Goal: Information Seeking & Learning: Learn about a topic

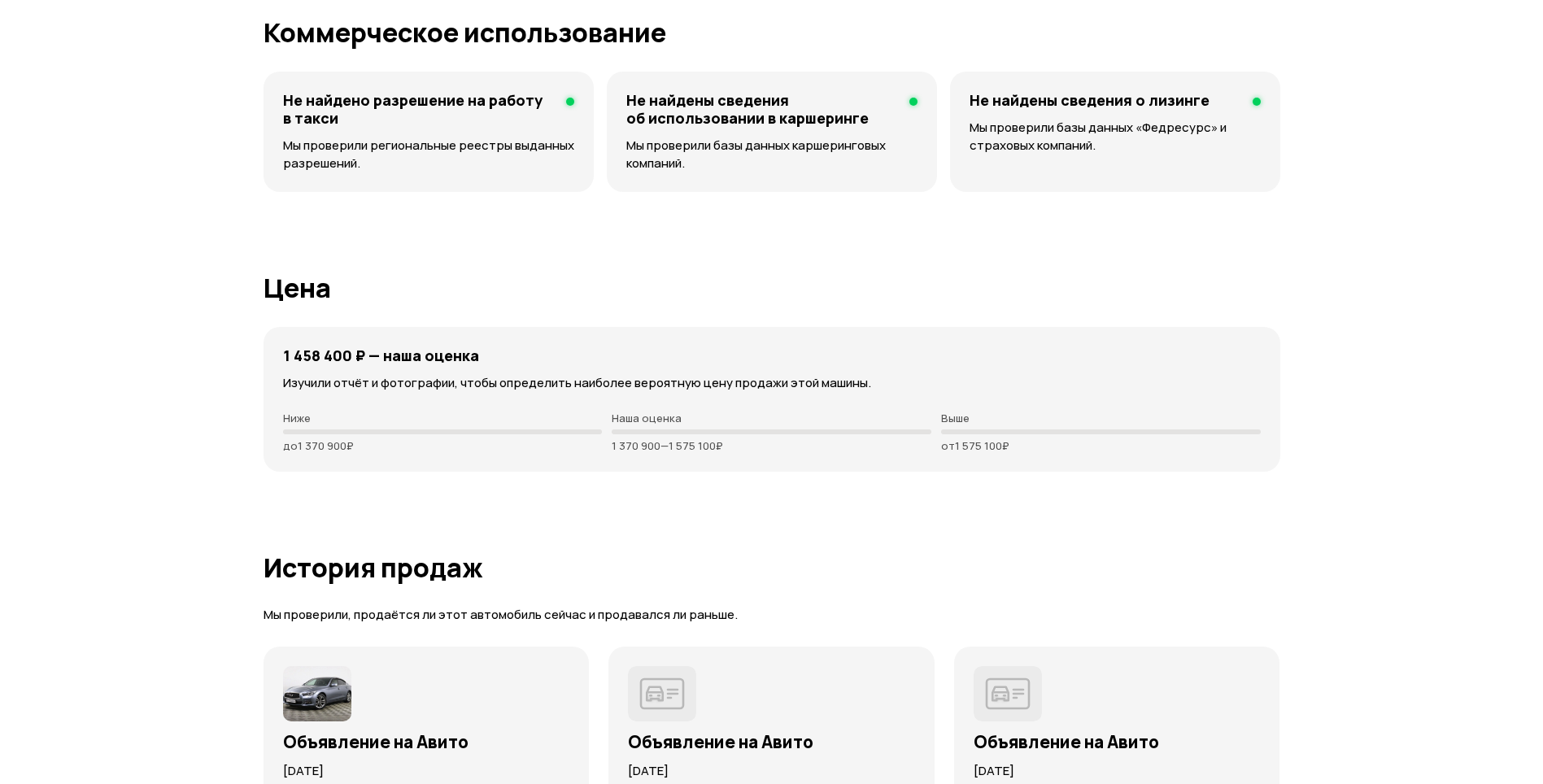
scroll to position [4635, 0]
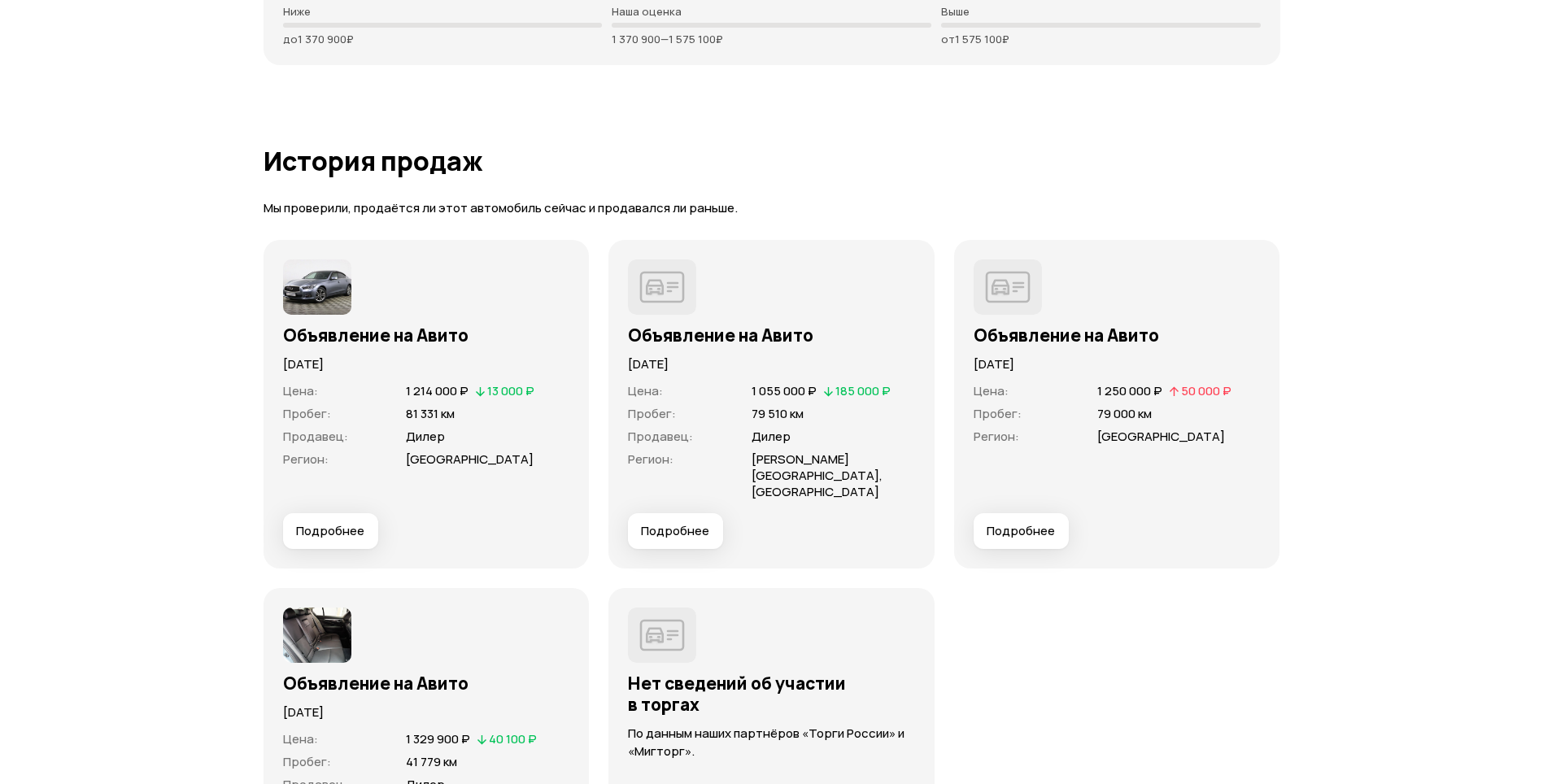
click at [324, 523] on span "Подробнее" at bounding box center [331, 530] width 68 height 16
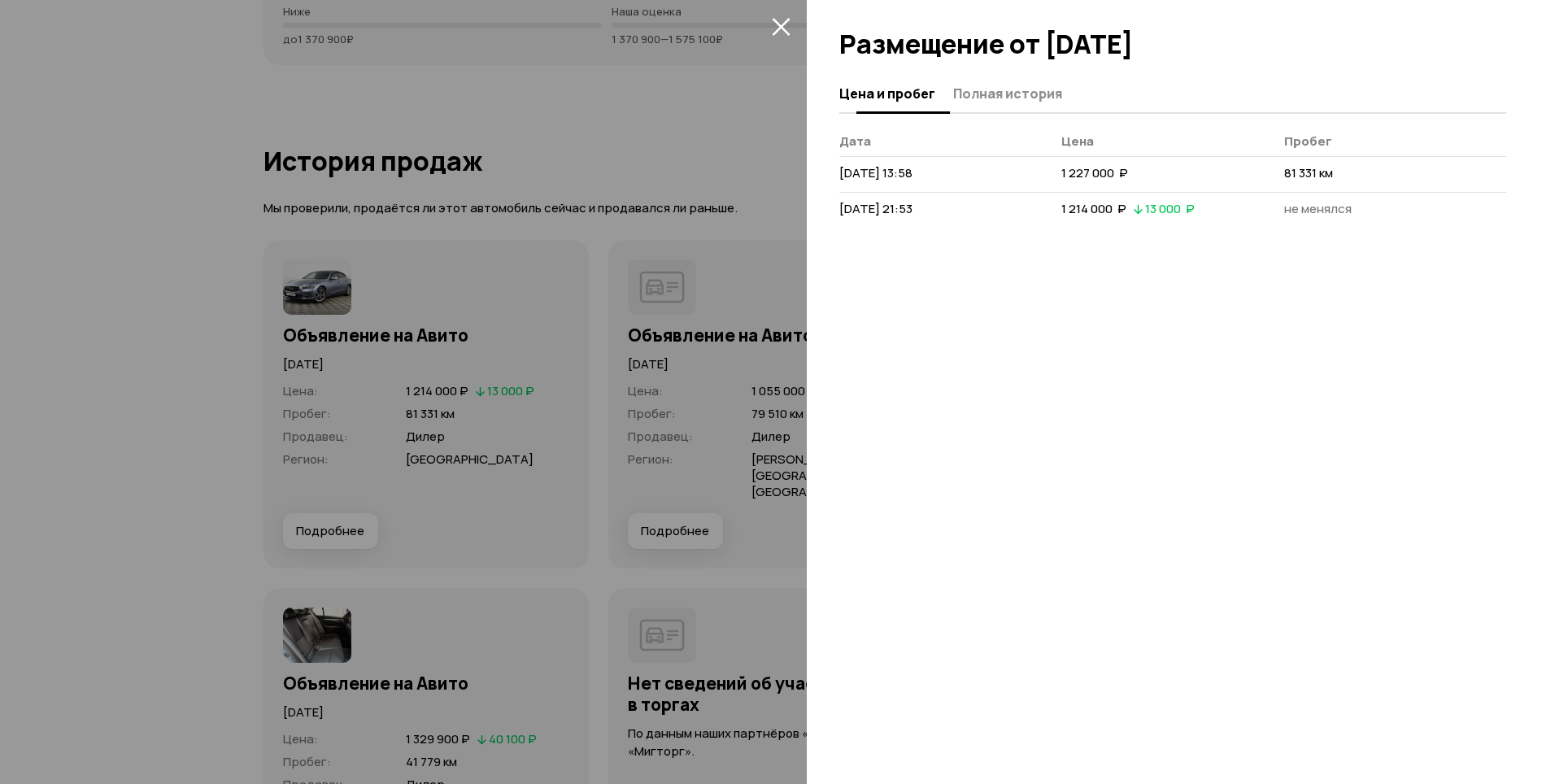
click at [989, 84] on button "Полная история" at bounding box center [1005, 92] width 114 height 32
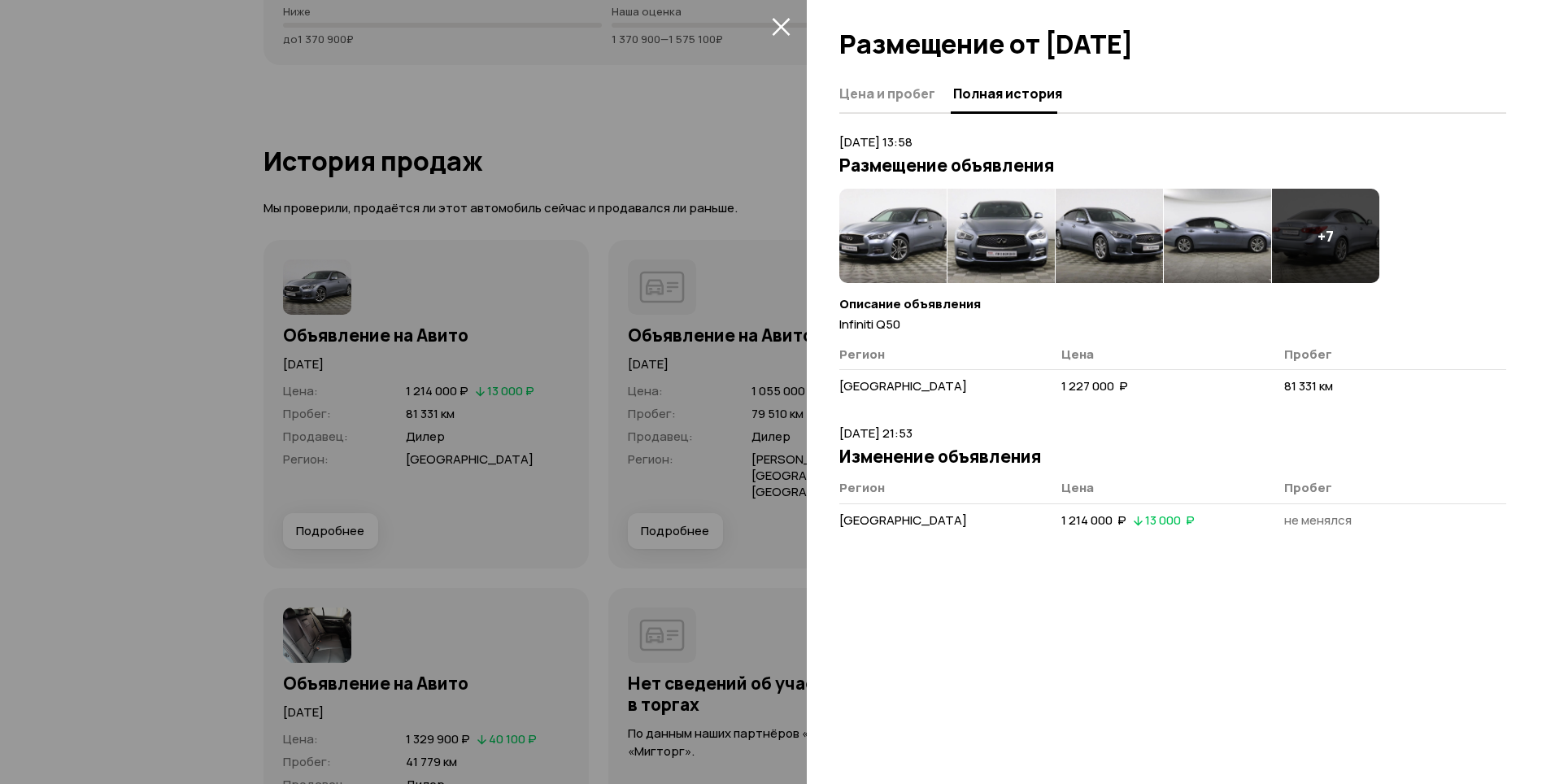
click at [82, 370] on div at bounding box center [778, 392] width 1555 height 784
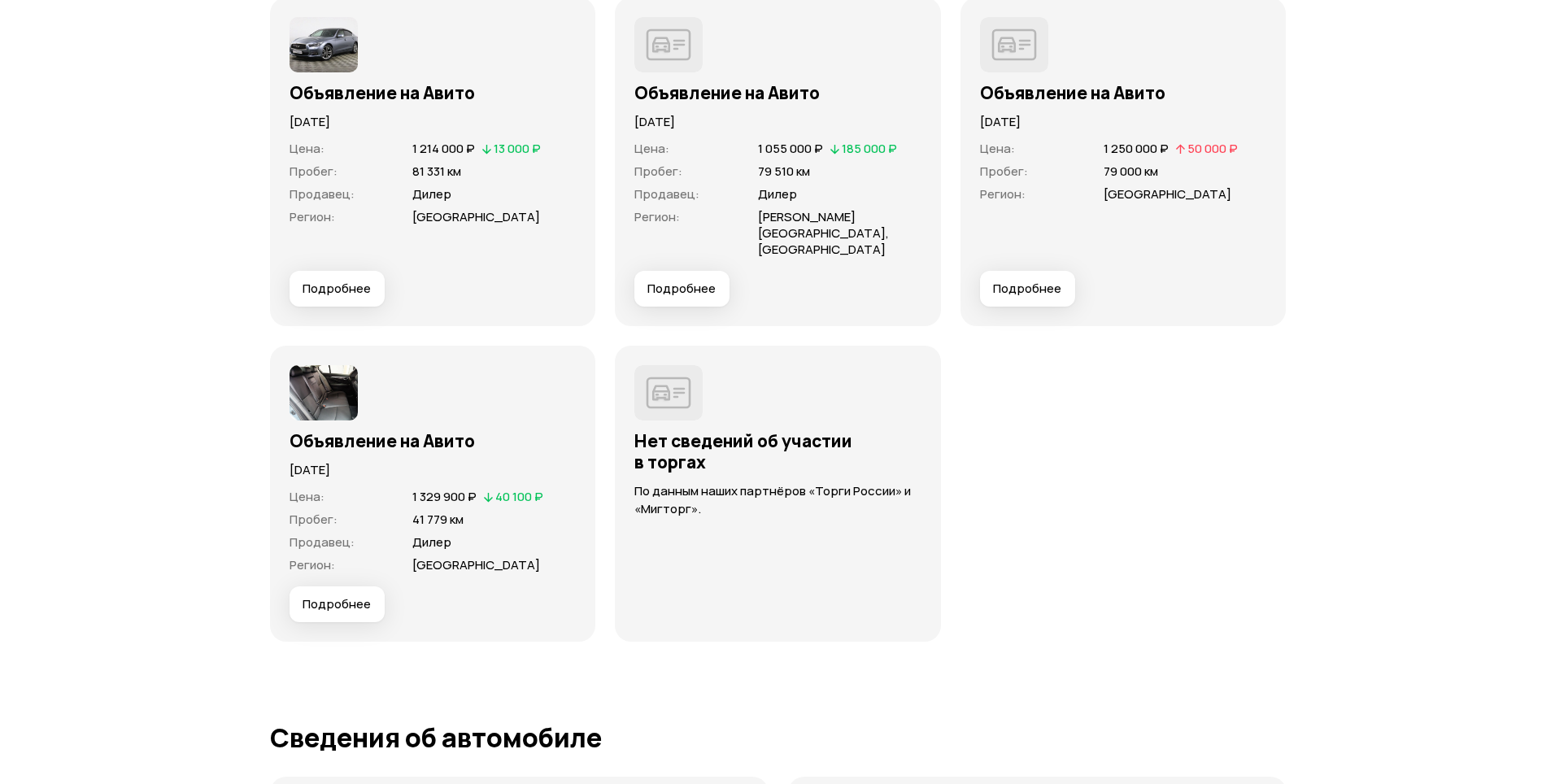
scroll to position [4878, 0]
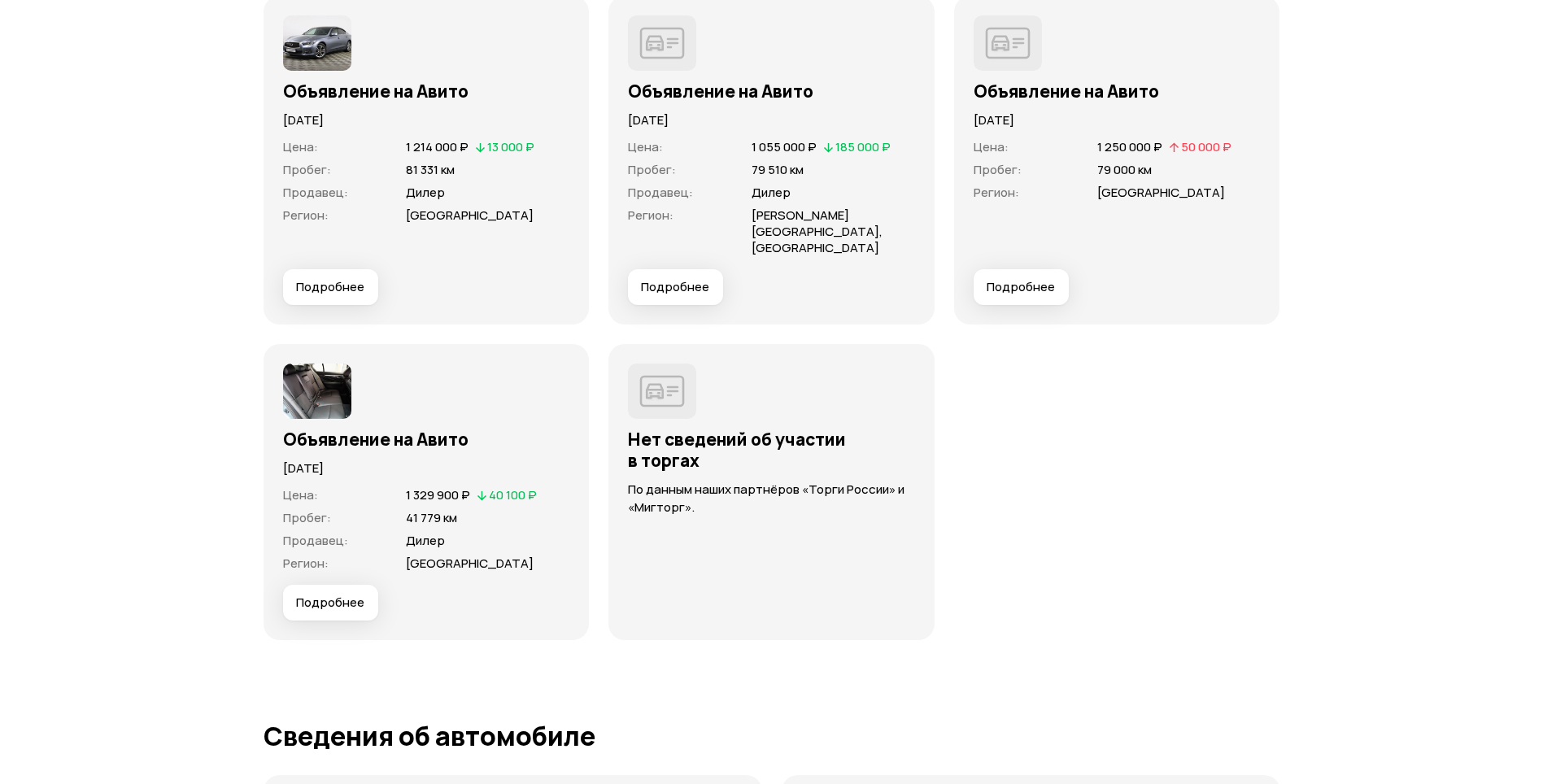
click at [323, 594] on span "Подробнее" at bounding box center [331, 602] width 68 height 16
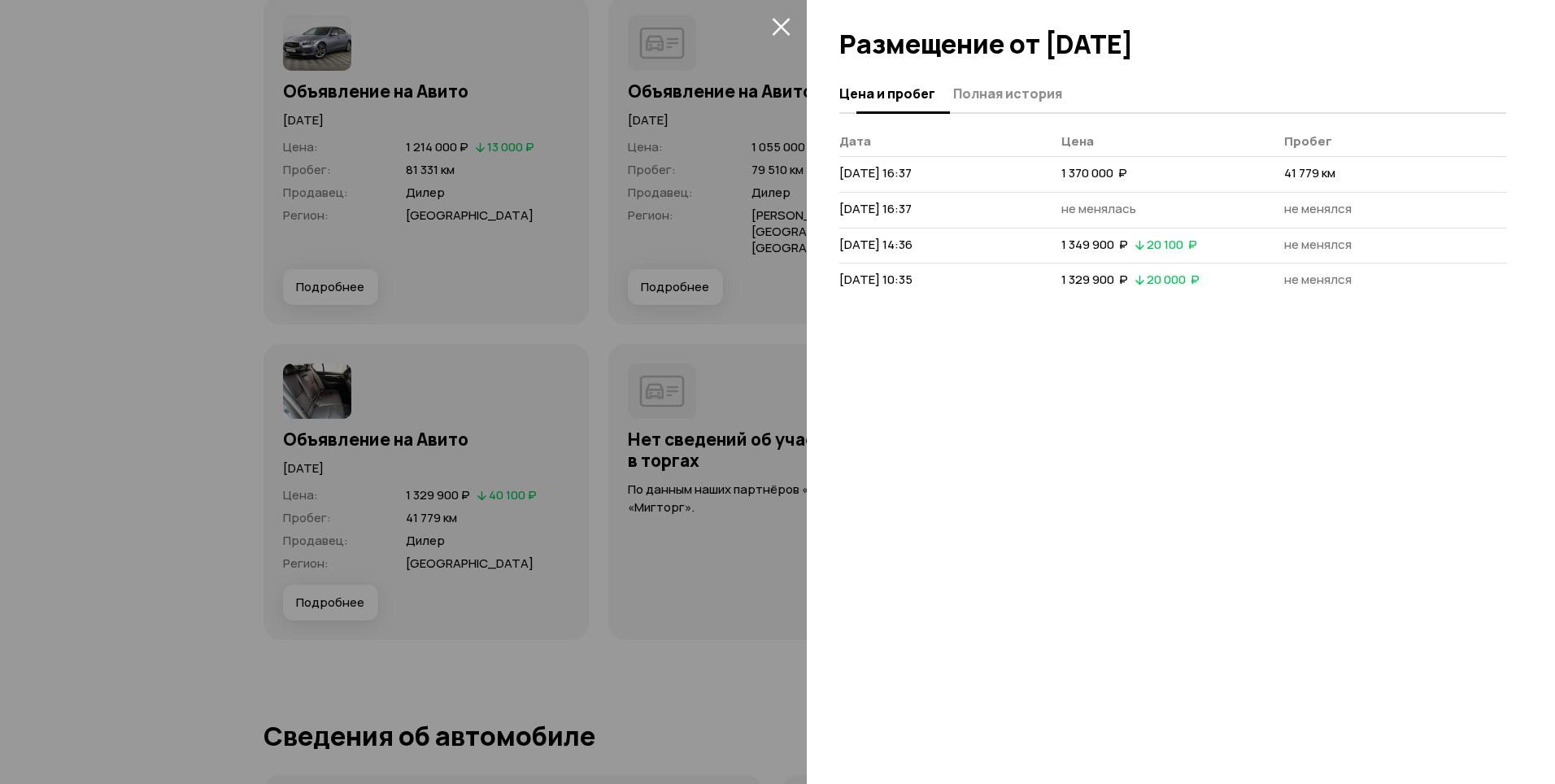
click at [1022, 95] on span "Полная история" at bounding box center [1008, 93] width 109 height 16
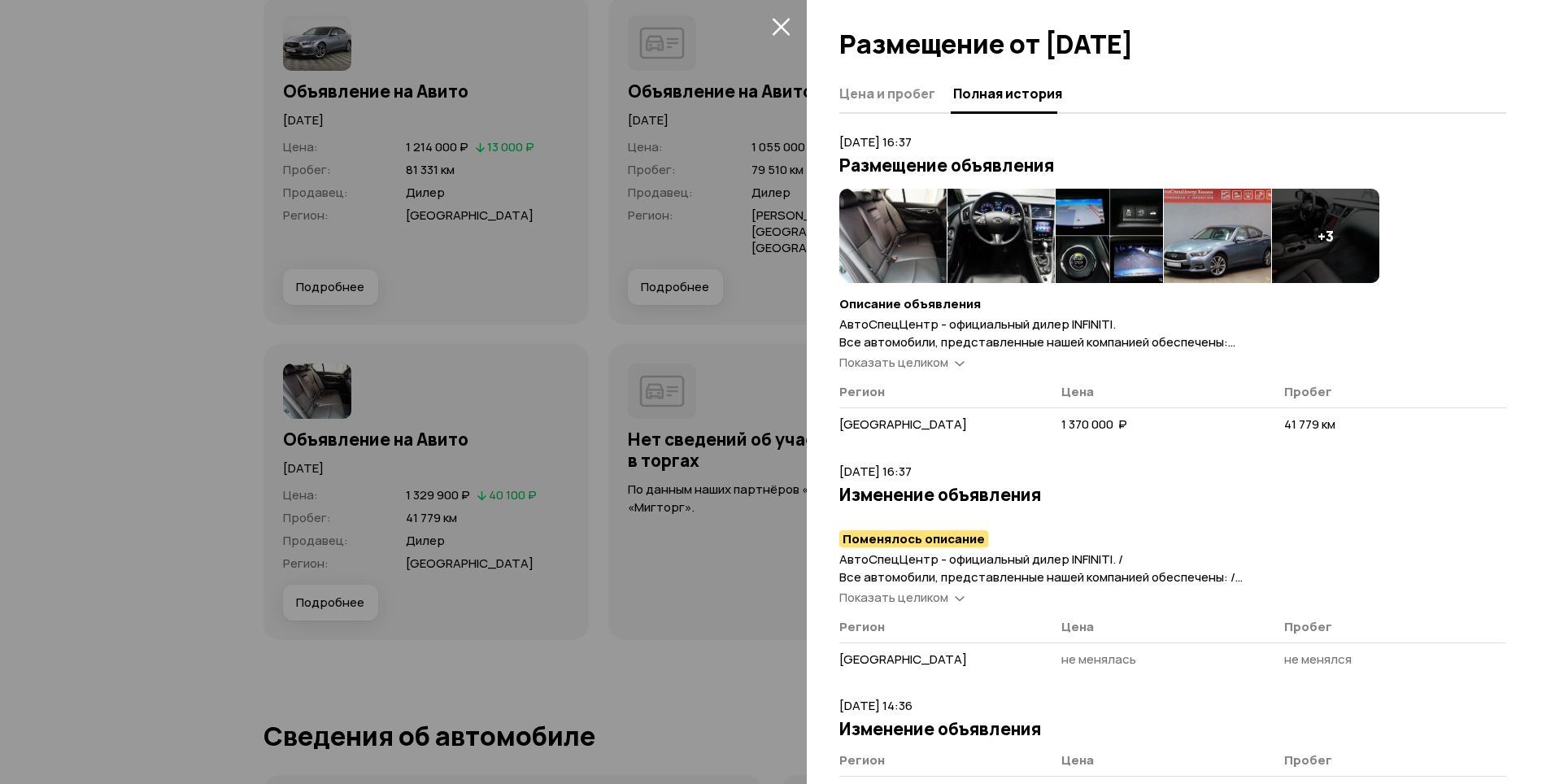
click at [954, 360] on div "Показать целиком" at bounding box center [902, 363] width 132 height 17
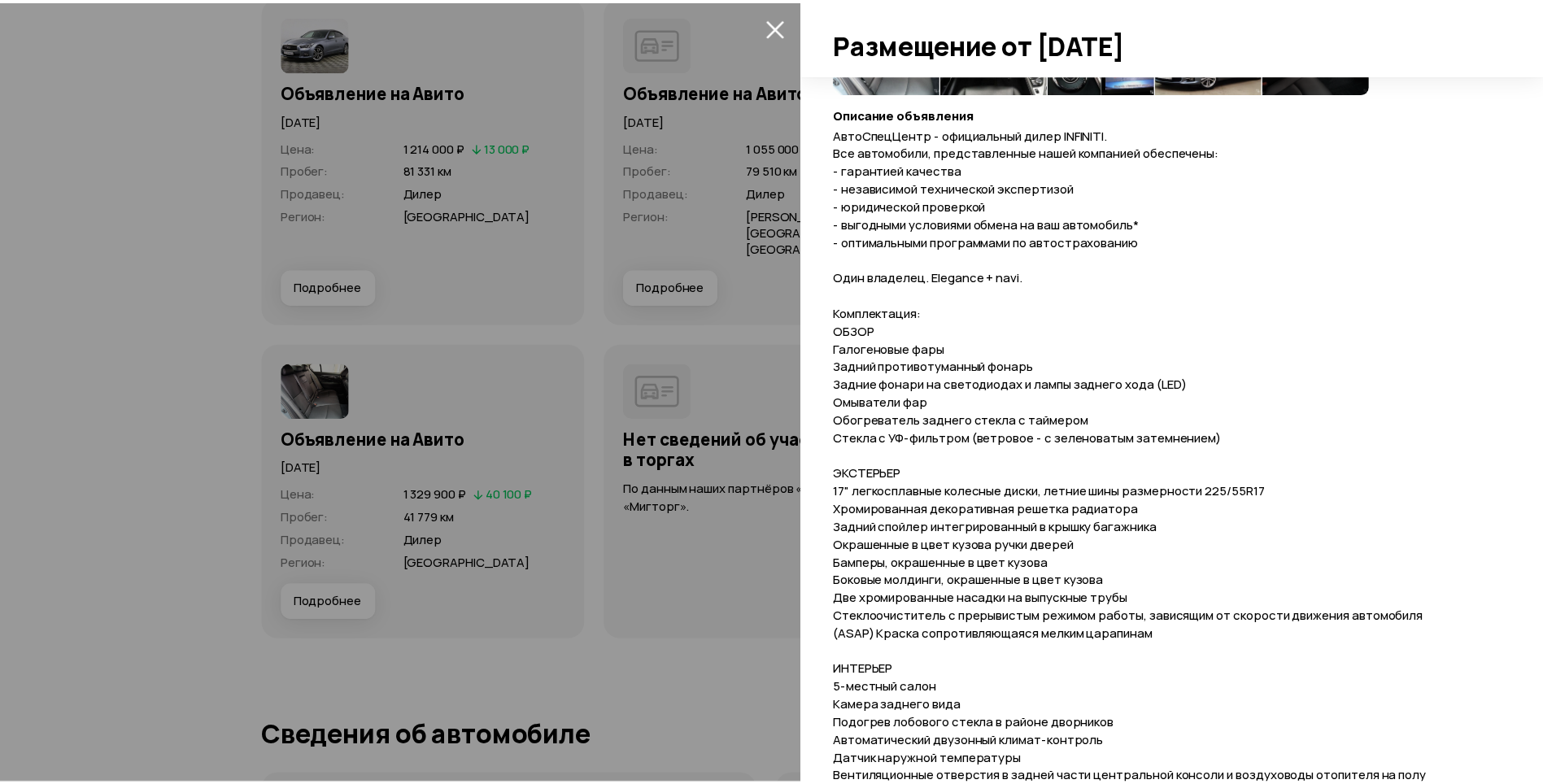
scroll to position [27, 0]
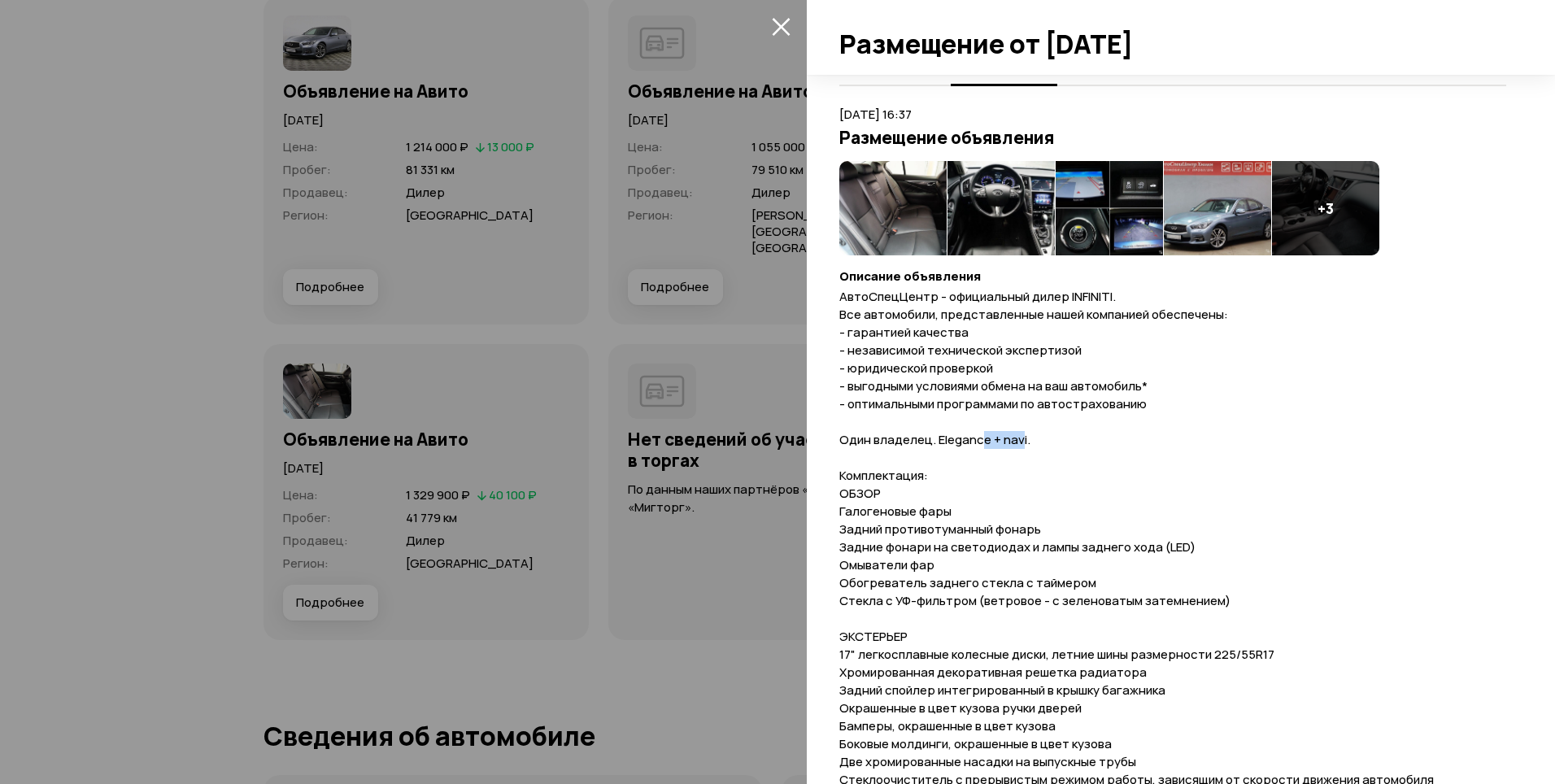
drag, startPoint x: 1021, startPoint y: 438, endPoint x: 979, endPoint y: 438, distance: 42.0
drag, startPoint x: 979, startPoint y: 438, endPoint x: 1024, endPoint y: 437, distance: 45.0
copy span "Elegance + navi"
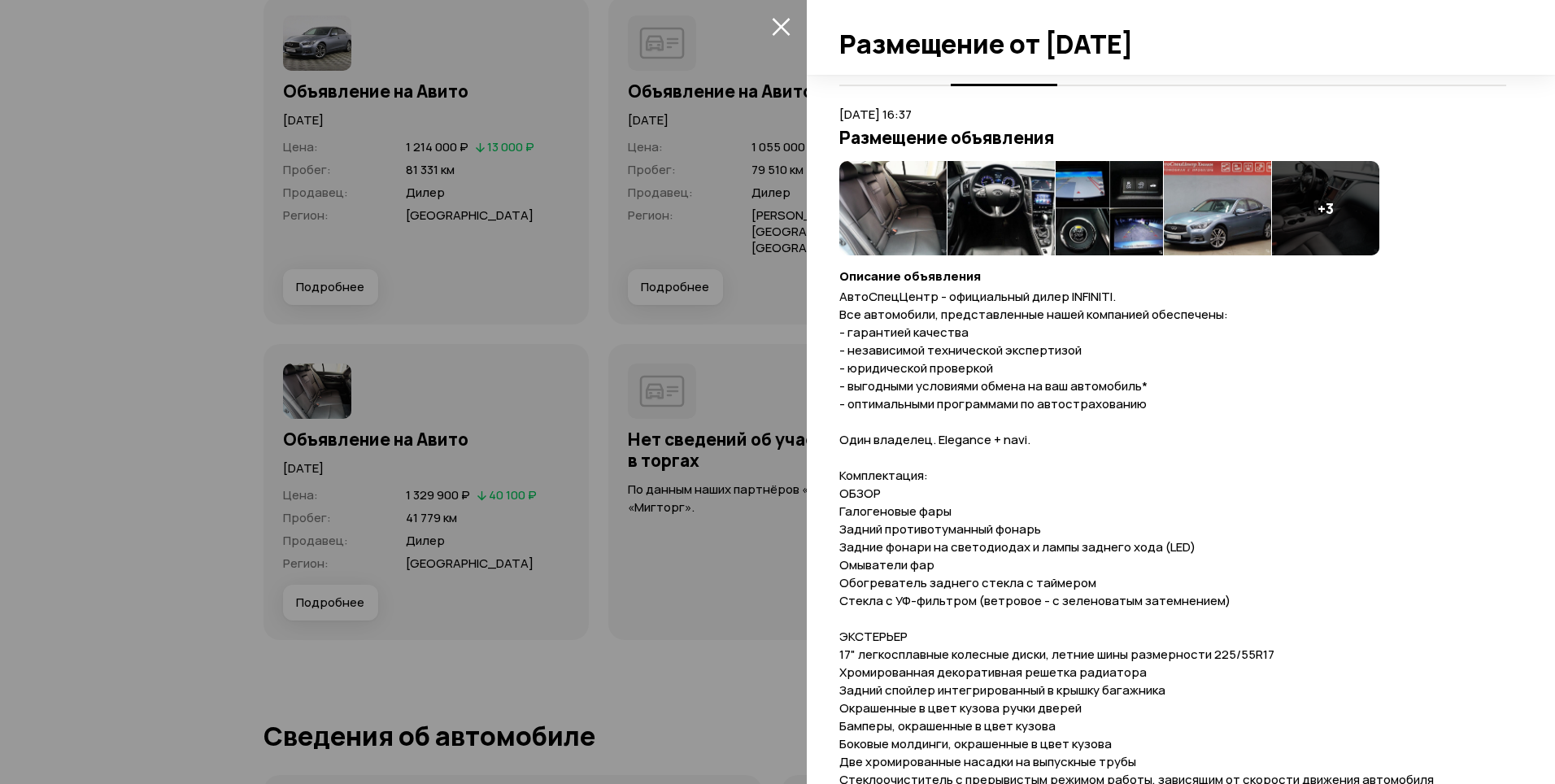
click at [678, 562] on div at bounding box center [778, 392] width 1555 height 784
